Goal: Information Seeking & Learning: Learn about a topic

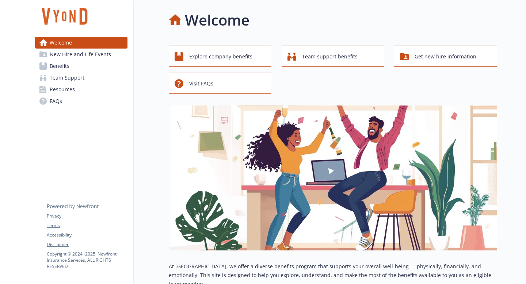
click at [336, 25] on div "Welcome" at bounding box center [333, 20] width 328 height 22
click at [73, 68] on link "Benefits" at bounding box center [81, 66] width 92 height 12
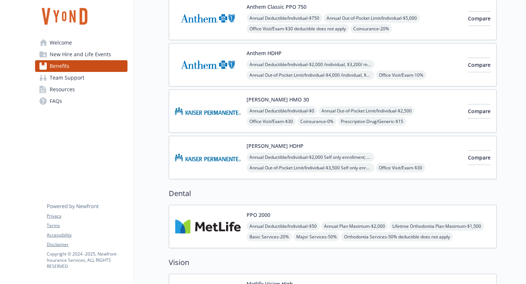
scroll to position [131, 0]
